Goal: Check status: Check status

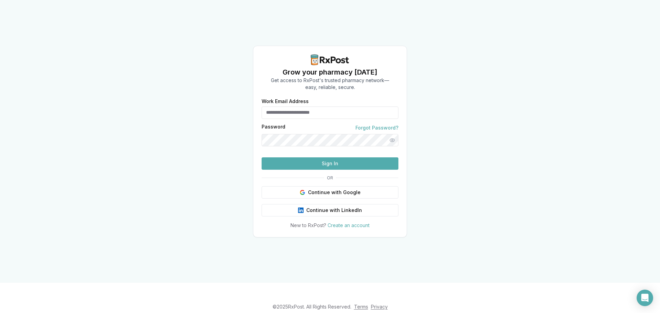
type input "**********"
click at [328, 170] on button "Sign In" at bounding box center [330, 163] width 137 height 12
click at [330, 170] on button "Sign In" at bounding box center [330, 163] width 137 height 12
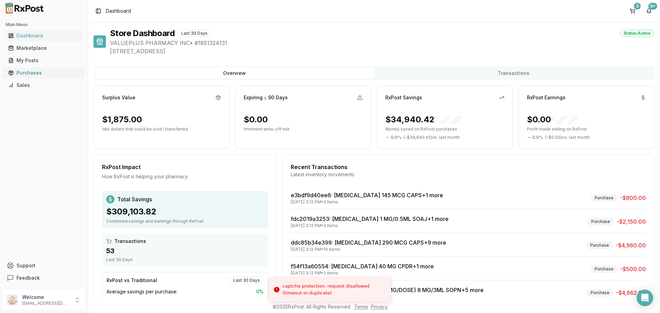
click at [28, 71] on div "Purchases" at bounding box center [43, 72] width 71 height 7
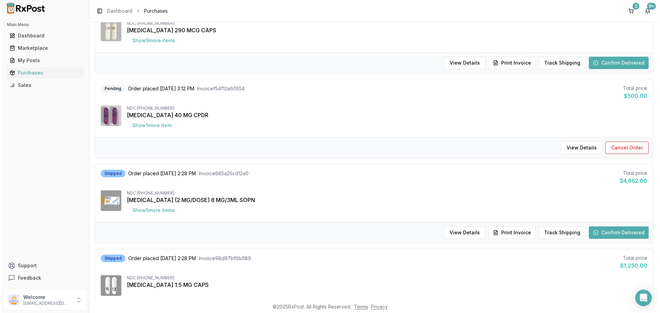
scroll to position [309, 0]
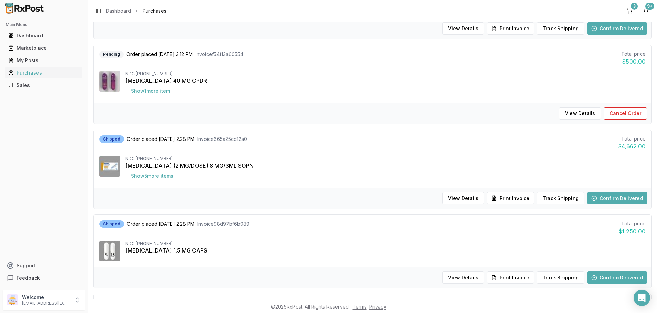
click at [141, 177] on button "Show 5 more item s" at bounding box center [152, 176] width 54 height 12
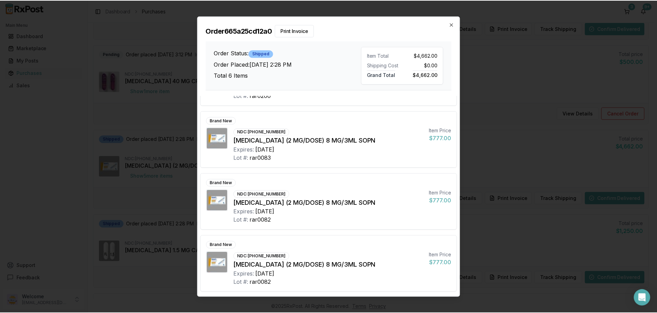
scroll to position [172, 0]
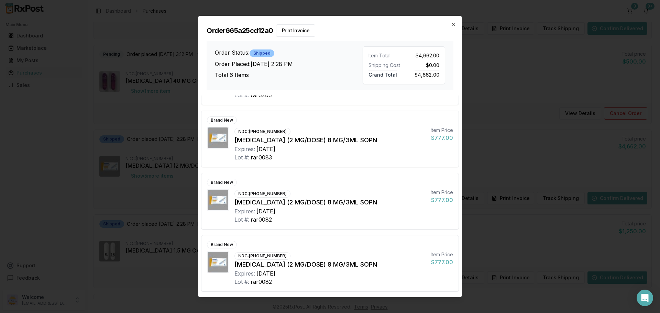
click at [457, 27] on div "Order 665a25cd12a0 Print Invoice Order Status: Shipped Order Placed: [DATE] 2:2…" at bounding box center [329, 53] width 263 height 74
click at [450, 23] on div "Order 665a25cd12a0 Print Invoice Order Status: Shipped Order Placed: [DATE] 2:2…" at bounding box center [329, 53] width 263 height 74
click at [452, 24] on icon "button" at bounding box center [454, 25] width 6 height 6
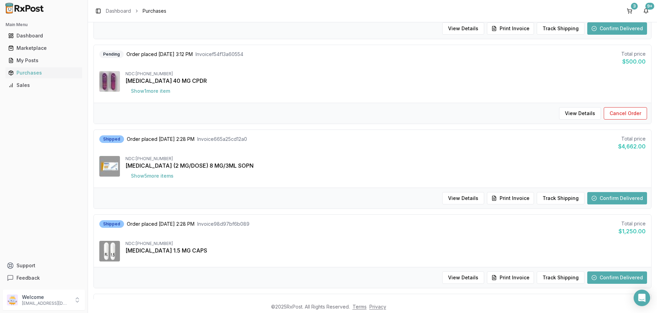
click at [625, 199] on button "Confirm Delivered" at bounding box center [617, 198] width 60 height 12
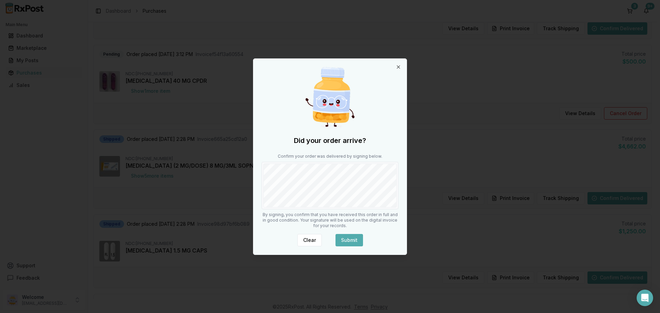
click at [326, 214] on div "Did your order arrive? Confirm your order was delivered by signing below. By si…" at bounding box center [329, 157] width 153 height 196
click at [319, 239] on button "Clear" at bounding box center [309, 240] width 24 height 12
drag, startPoint x: 315, startPoint y: 238, endPoint x: 311, endPoint y: 229, distance: 9.7
click at [314, 237] on button "Clear" at bounding box center [309, 240] width 24 height 12
click at [342, 240] on button "Submit" at bounding box center [350, 240] width 28 height 12
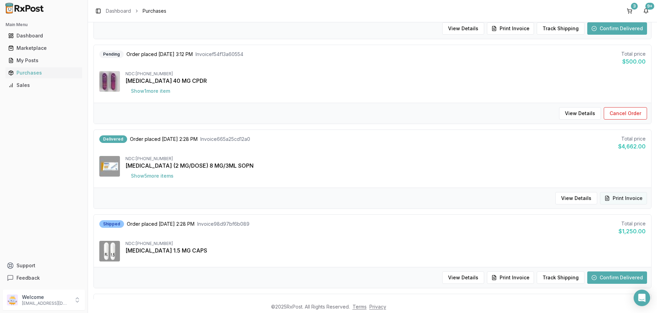
click at [601, 196] on button "Print Invoice" at bounding box center [623, 198] width 47 height 12
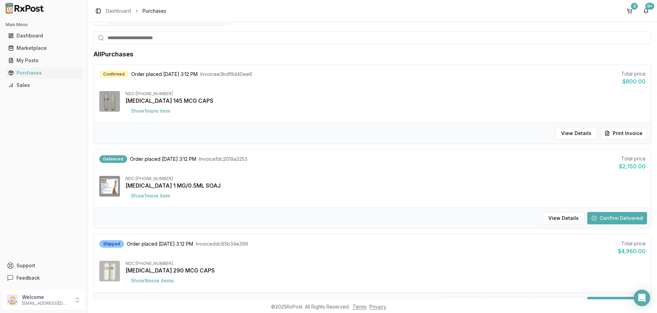
scroll to position [34, 0]
click at [160, 199] on button "Show 1 more item" at bounding box center [150, 196] width 50 height 12
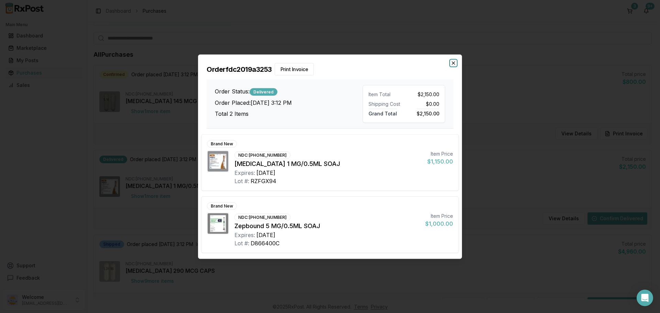
click at [452, 61] on icon "button" at bounding box center [454, 63] width 6 height 6
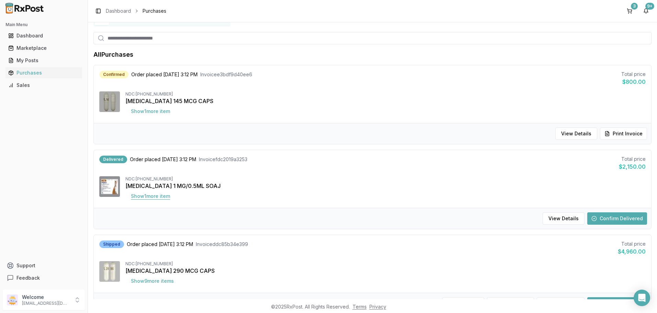
click at [161, 201] on button "Show 1 more item" at bounding box center [150, 196] width 50 height 12
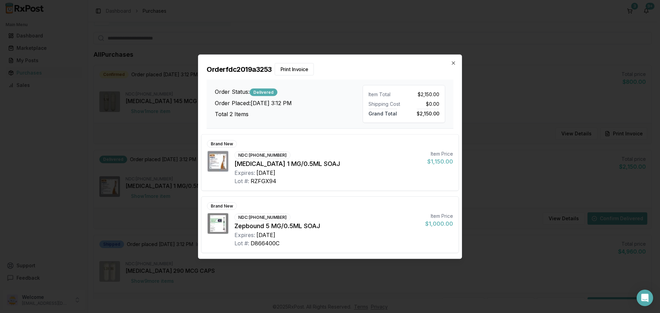
click at [447, 64] on h2 "Order fdc2019a3253 Print Invoice" at bounding box center [330, 69] width 247 height 12
click at [452, 63] on icon "button" at bounding box center [454, 63] width 6 height 6
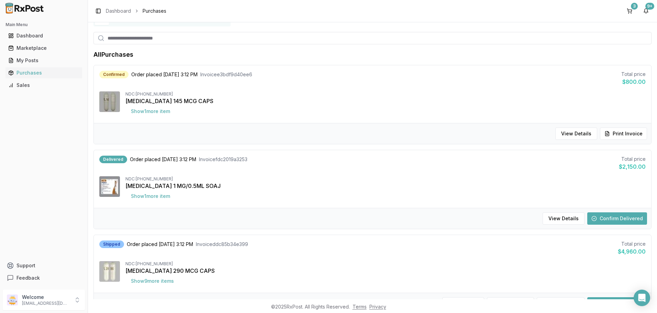
click at [615, 216] on button "Confirm Delivered" at bounding box center [617, 218] width 60 height 12
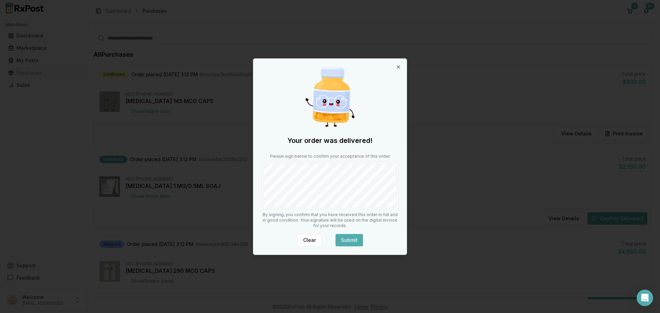
click at [350, 239] on button "Submit" at bounding box center [350, 240] width 28 height 12
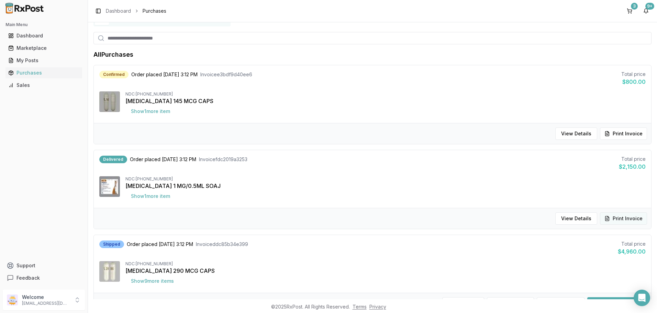
click at [636, 218] on button "Print Invoice" at bounding box center [623, 218] width 47 height 12
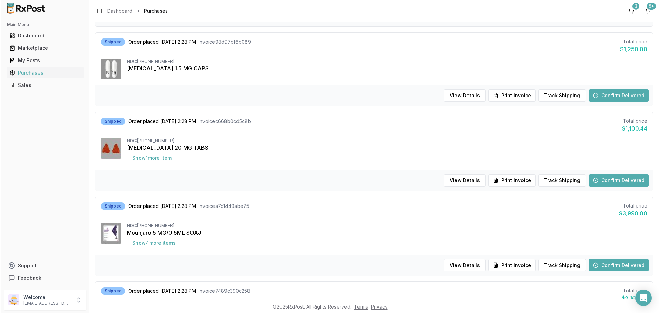
scroll to position [516, 0]
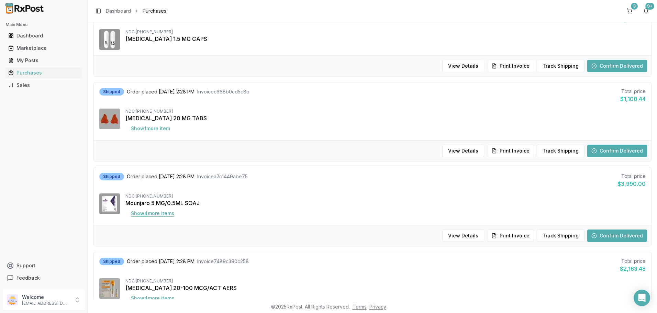
click at [166, 209] on button "Show 4 more item s" at bounding box center [152, 213] width 54 height 12
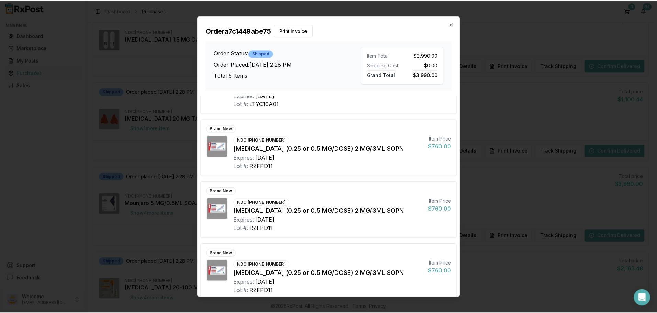
scroll to position [0, 0]
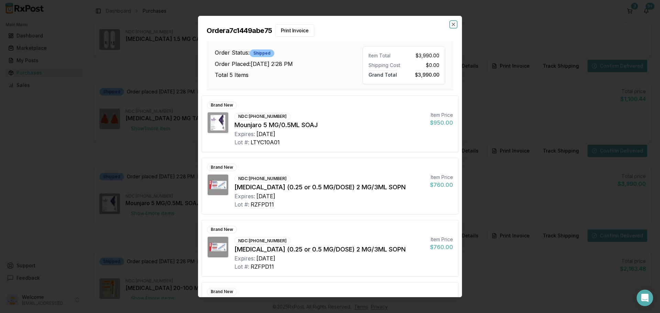
click at [453, 24] on icon "button" at bounding box center [454, 25] width 6 height 6
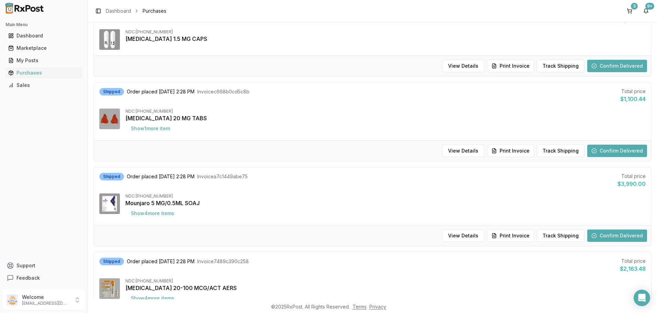
click at [623, 234] on button "Confirm Delivered" at bounding box center [617, 236] width 60 height 12
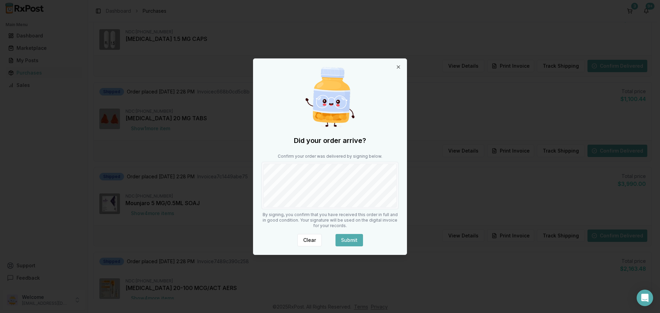
click at [353, 240] on button "Submit" at bounding box center [350, 240] width 28 height 12
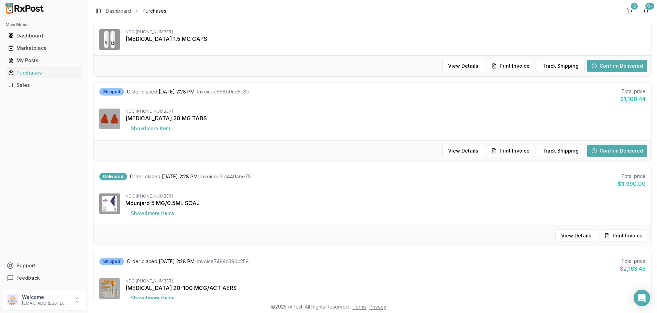
click at [606, 231] on button "Print Invoice" at bounding box center [623, 236] width 47 height 12
